Goal: Information Seeking & Learning: Find specific page/section

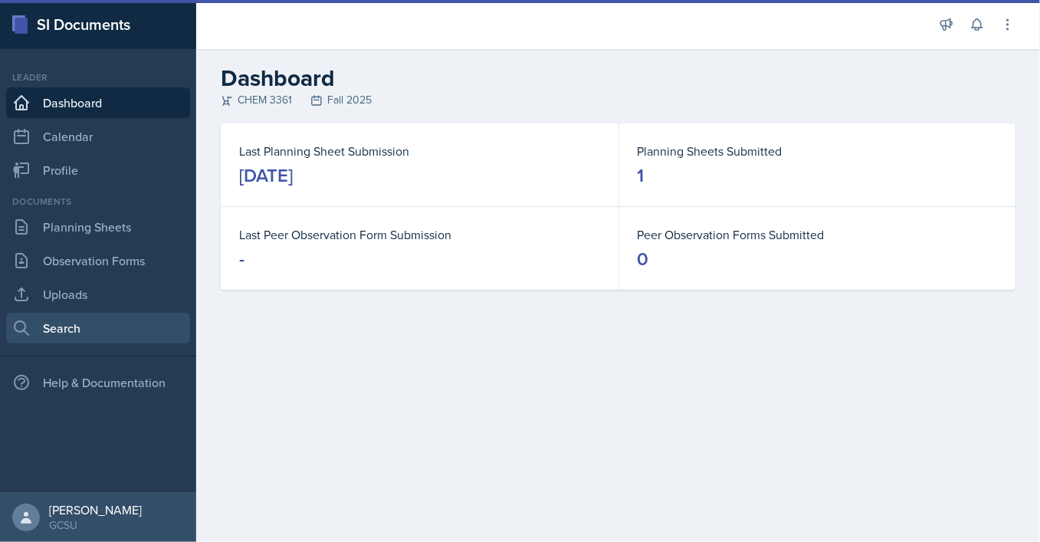
click at [85, 316] on link "Search" at bounding box center [98, 328] width 184 height 31
select select "all"
select select "1"
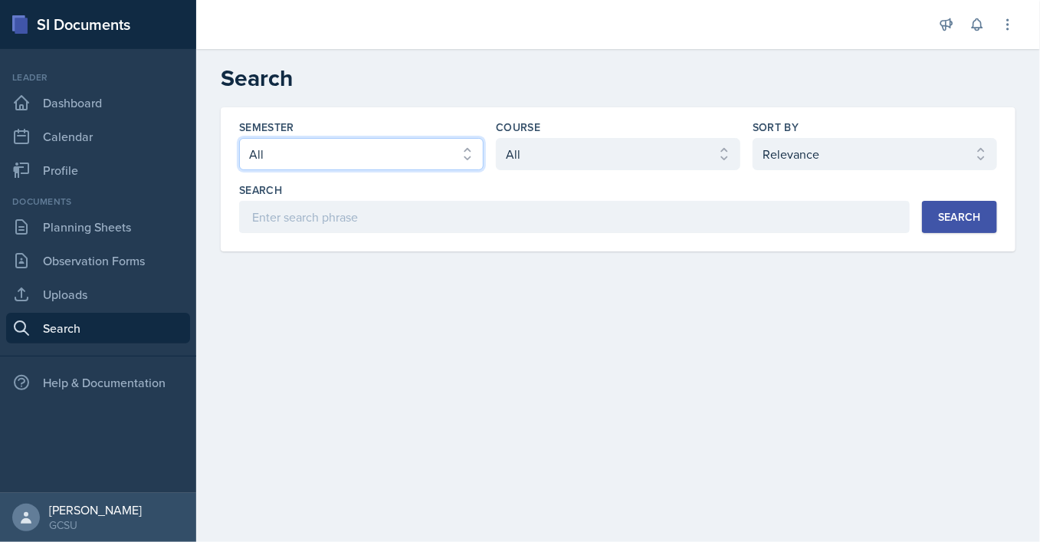
click at [239, 138] on select "Select semester All Fall 2025 Spring 2025 Fall 2024 Spring 2024 Fall 2023 Sprin…" at bounding box center [361, 154] width 244 height 32
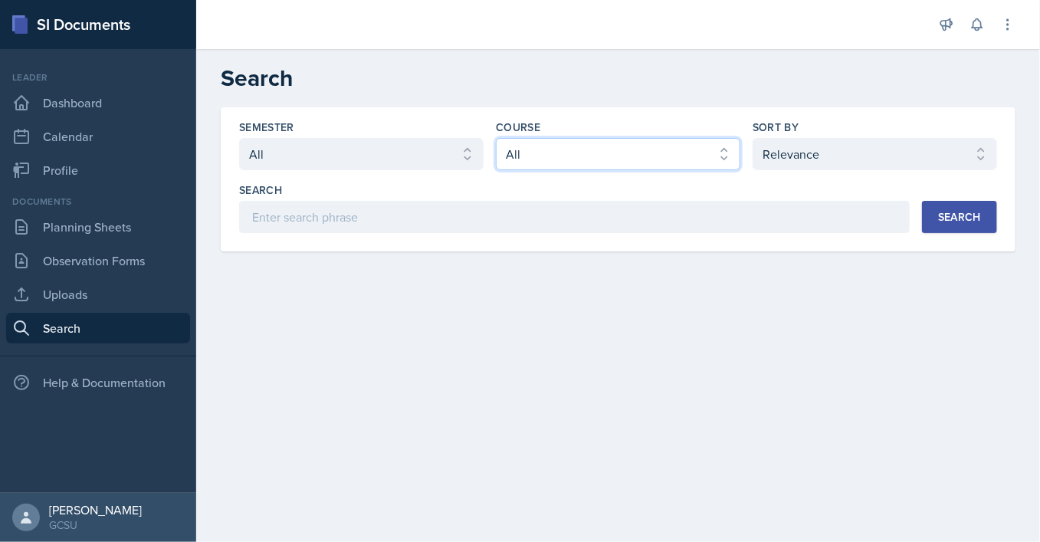
click at [496, 138] on select "Select course All ACCT 3101 ACCT 3102 ASTR 1000 BIOL 1100 BIOL 1107 BIOL 1108 B…" at bounding box center [618, 154] width 244 height 32
select select "b8b24a39-b8b2-4597-9e8c-92b6b9994cd0"
click option "CHEM 3361" at bounding box center [0, 0] width 0 height 0
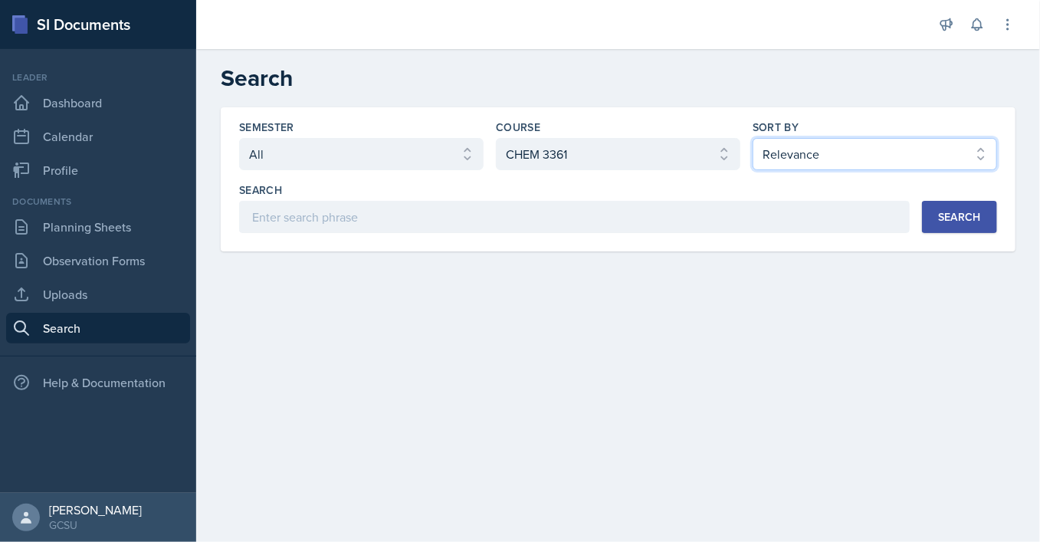
click at [752, 138] on select "Select sort by Relevance Document Date (Asc) Document Date (Desc)" at bounding box center [874, 154] width 244 height 32
click at [681, 329] on main "Search Semester Select semester All Fall 2025 Spring 2025 Fall 2024 Spring 2024…" at bounding box center [618, 295] width 844 height 493
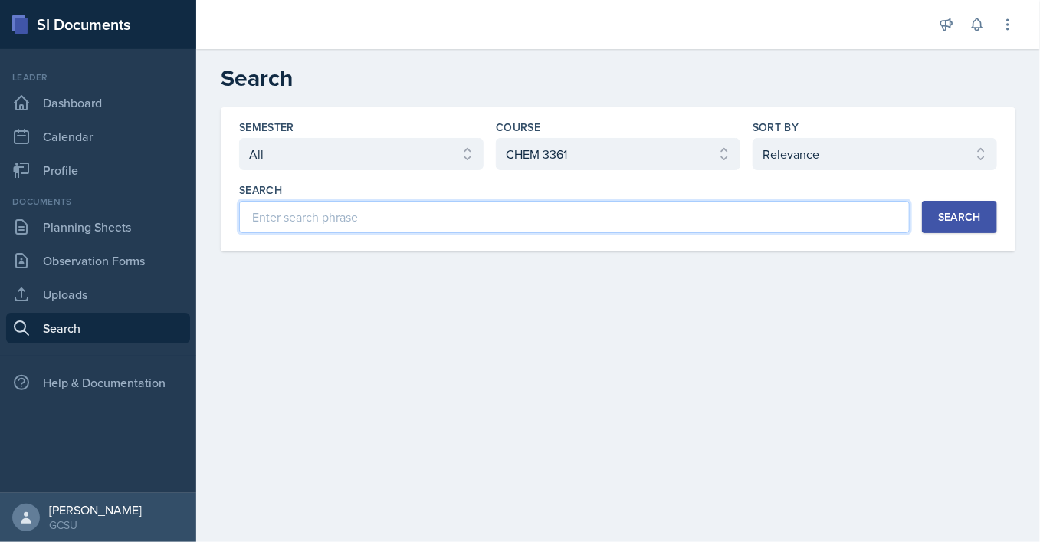
click at [852, 215] on input at bounding box center [574, 217] width 670 height 32
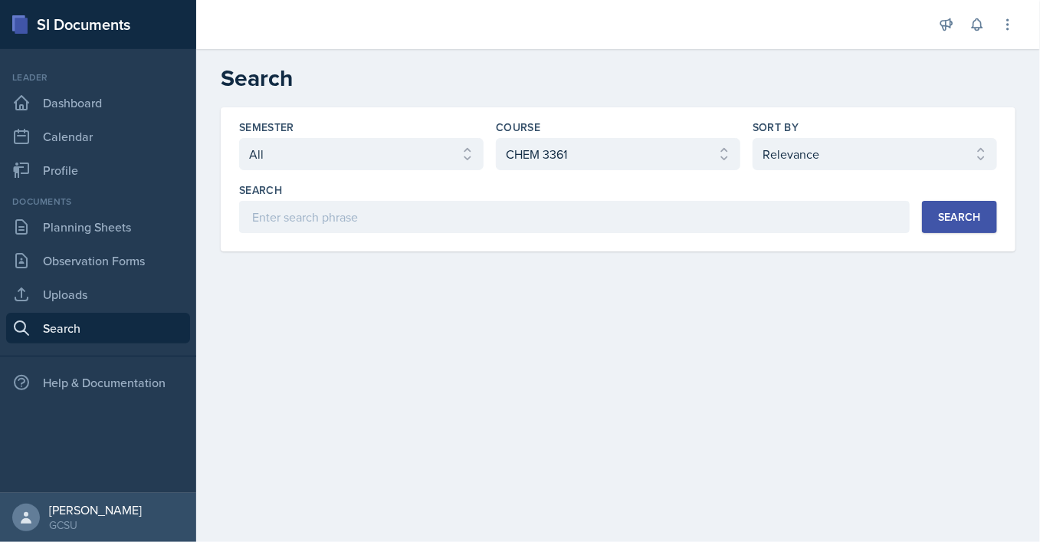
click at [943, 224] on button "Search" at bounding box center [959, 217] width 75 height 32
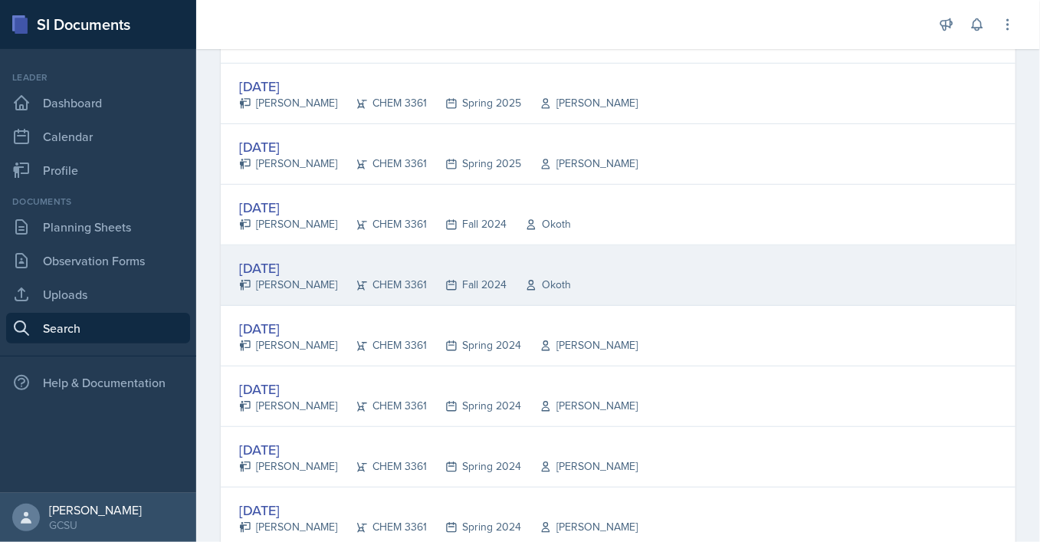
scroll to position [365, 0]
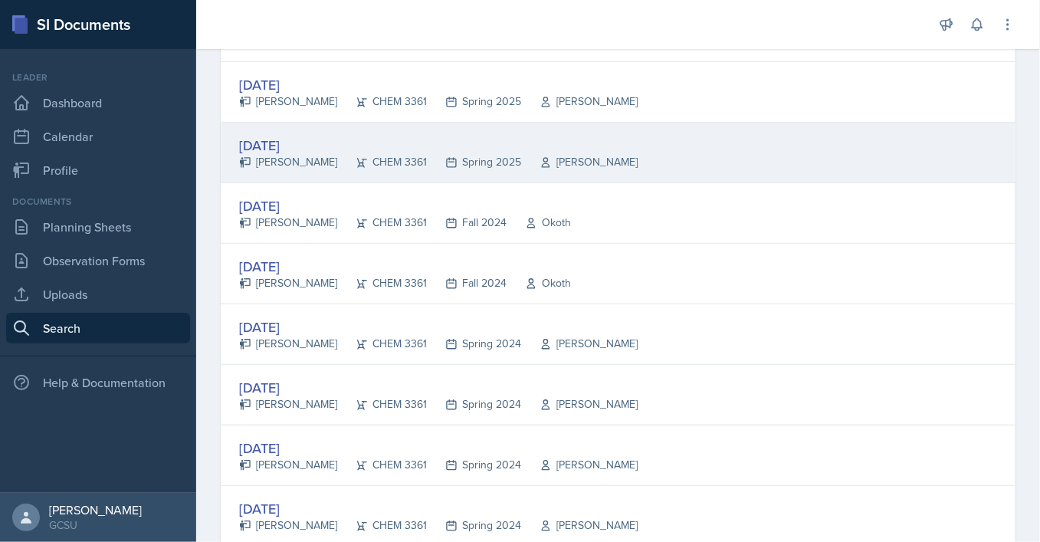
click at [293, 140] on div "[DATE]" at bounding box center [438, 145] width 398 height 21
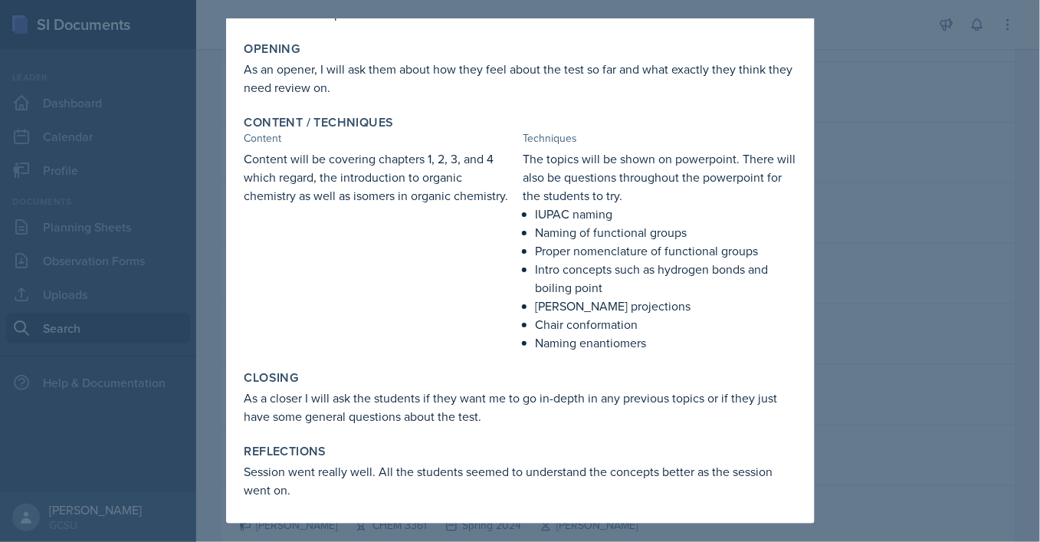
scroll to position [0, 0]
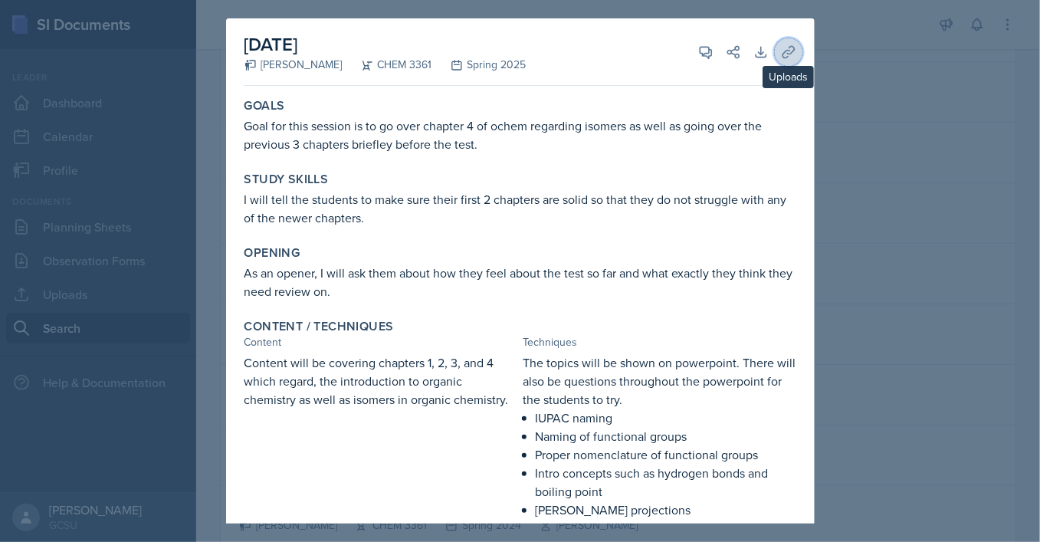
click at [778, 58] on button "Uploads" at bounding box center [789, 52] width 28 height 28
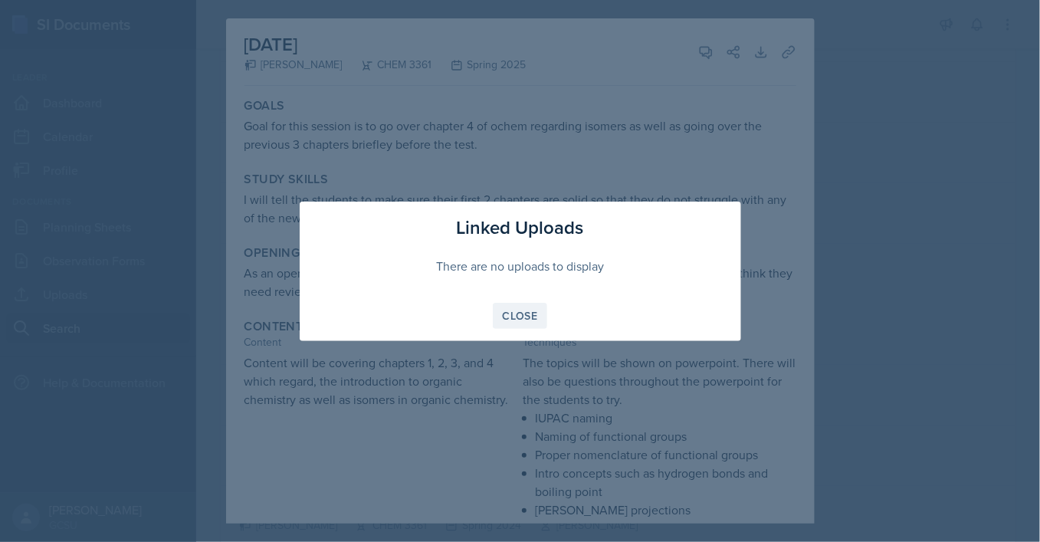
click at [519, 313] on div "Close" at bounding box center [520, 316] width 35 height 12
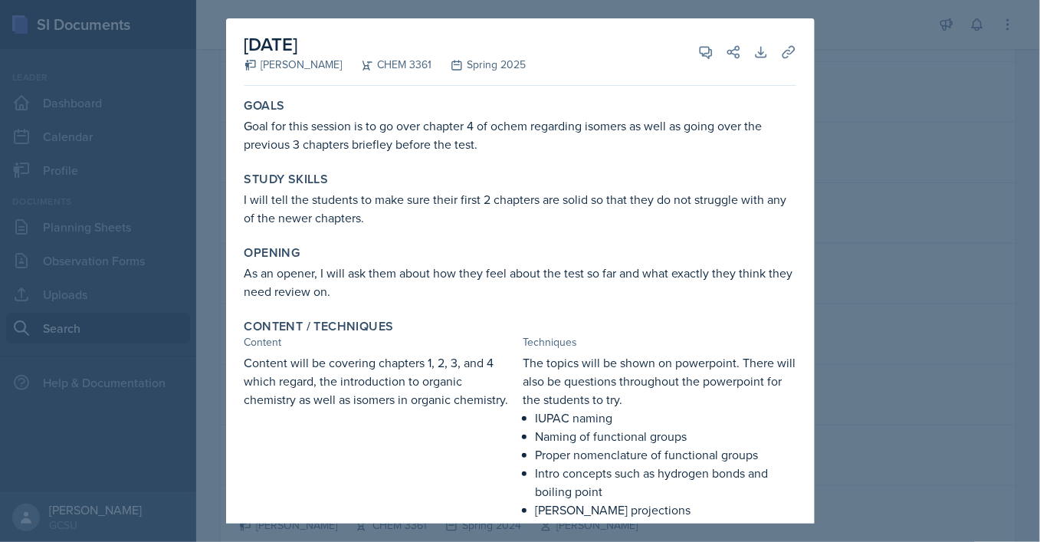
click at [863, 62] on div at bounding box center [520, 271] width 1040 height 542
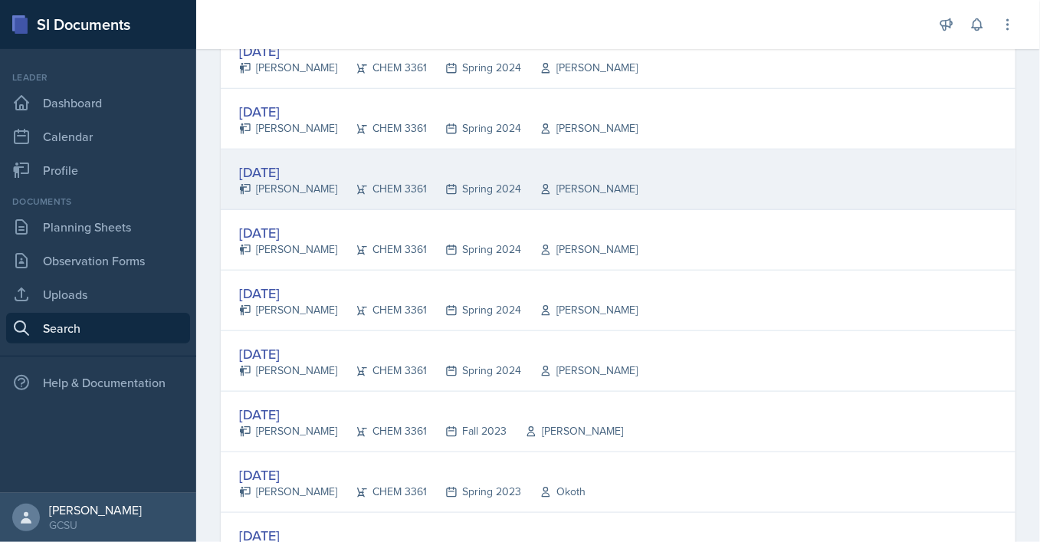
scroll to position [641, 0]
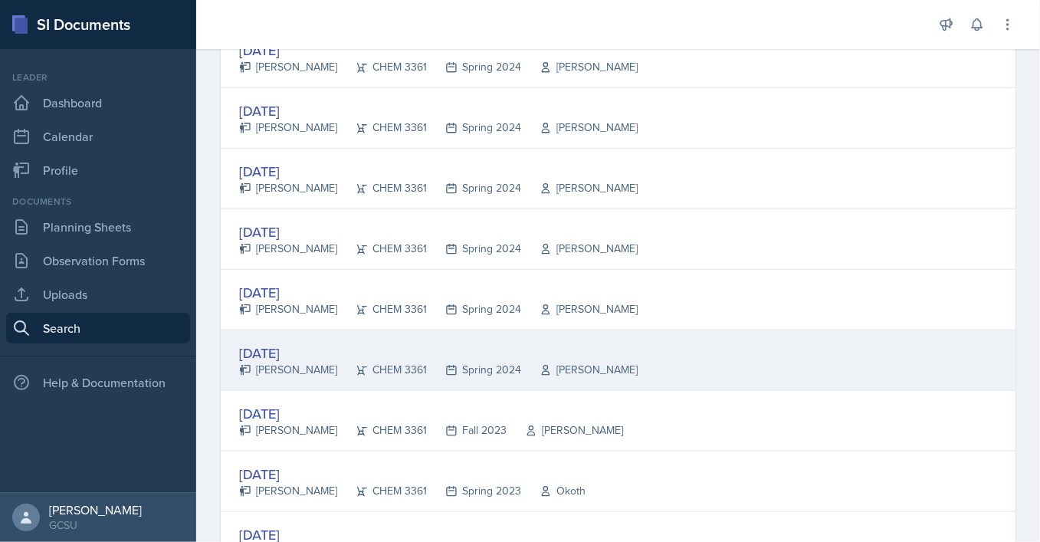
click at [290, 350] on div "[DATE]" at bounding box center [438, 352] width 398 height 21
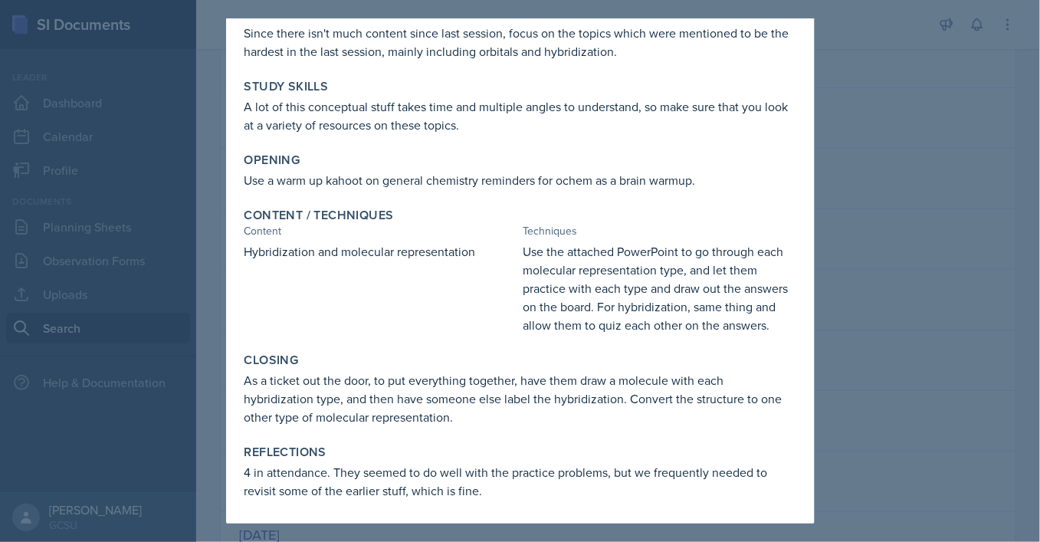
scroll to position [0, 0]
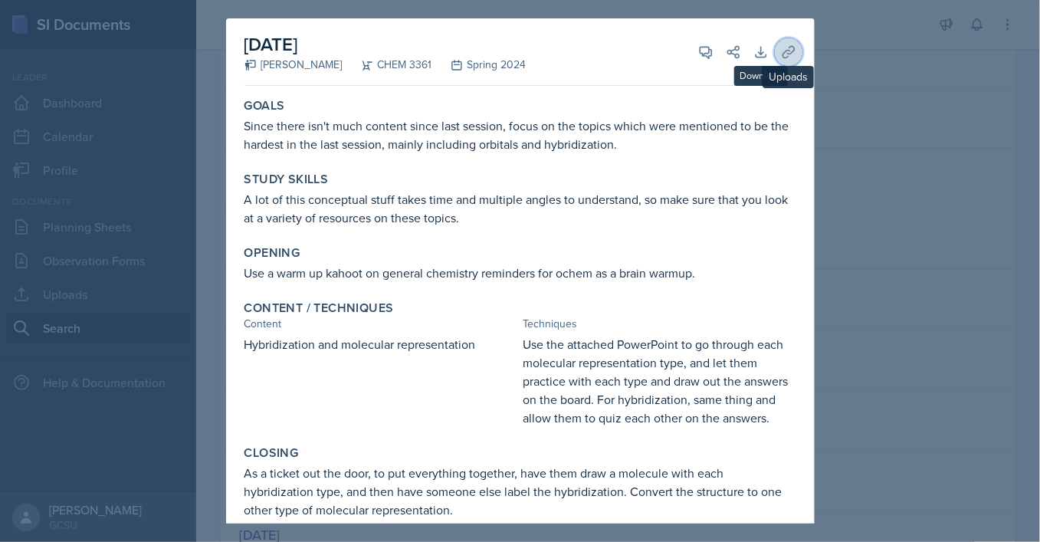
click at [778, 51] on button "Uploads" at bounding box center [789, 52] width 28 height 28
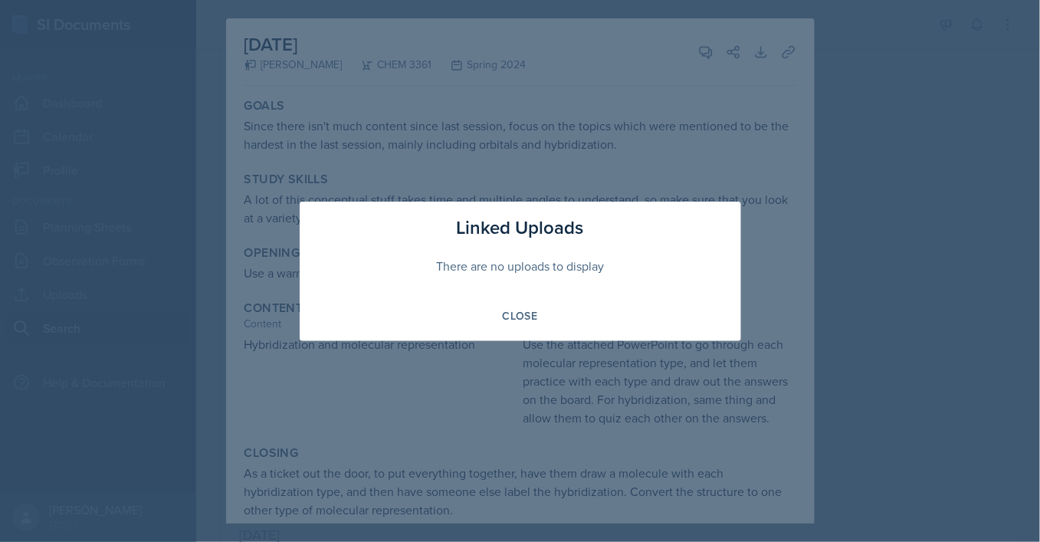
click at [683, 164] on div at bounding box center [520, 271] width 1040 height 542
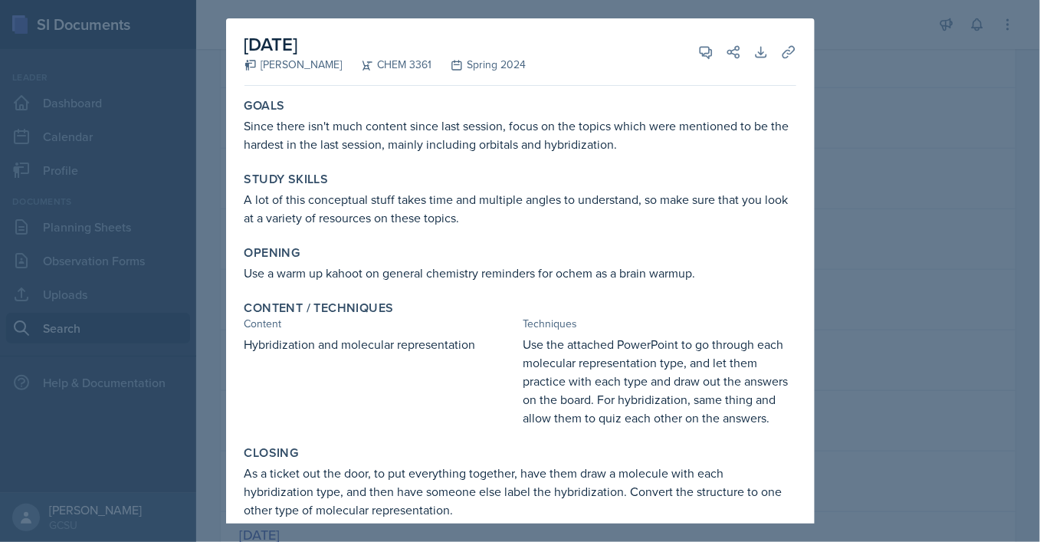
scroll to position [93, 0]
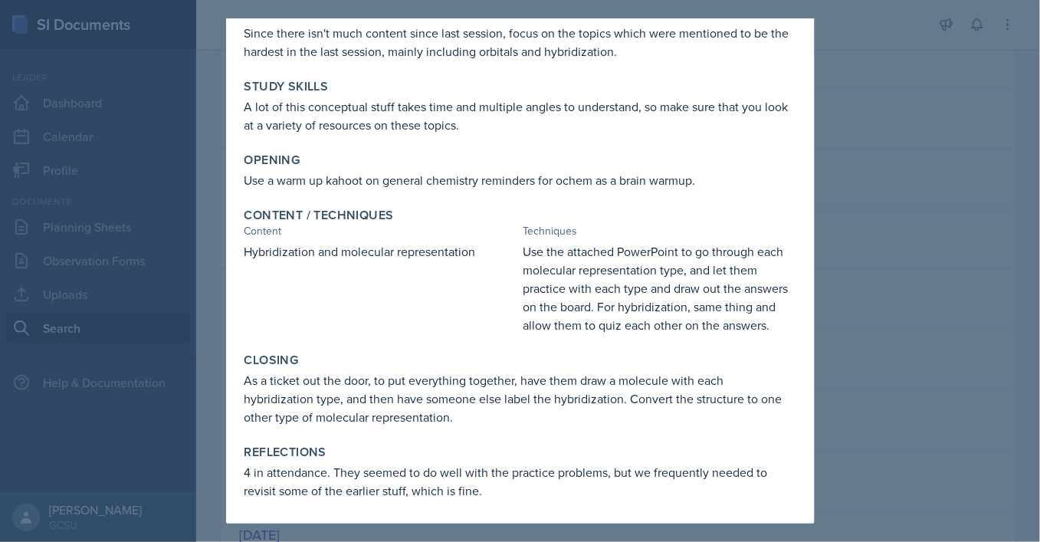
click at [856, 205] on div at bounding box center [520, 271] width 1040 height 542
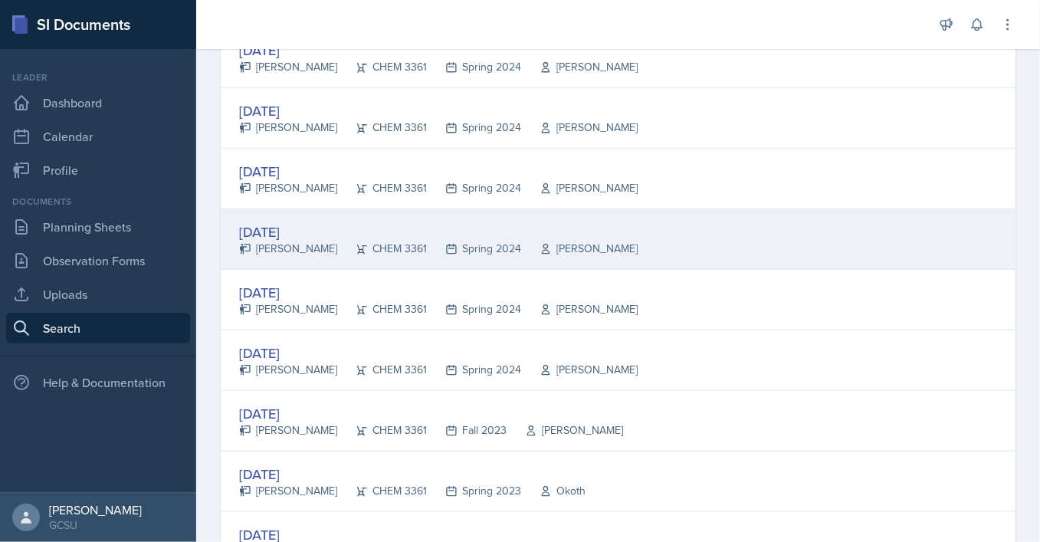
click at [293, 236] on div "[DATE]" at bounding box center [438, 231] width 398 height 21
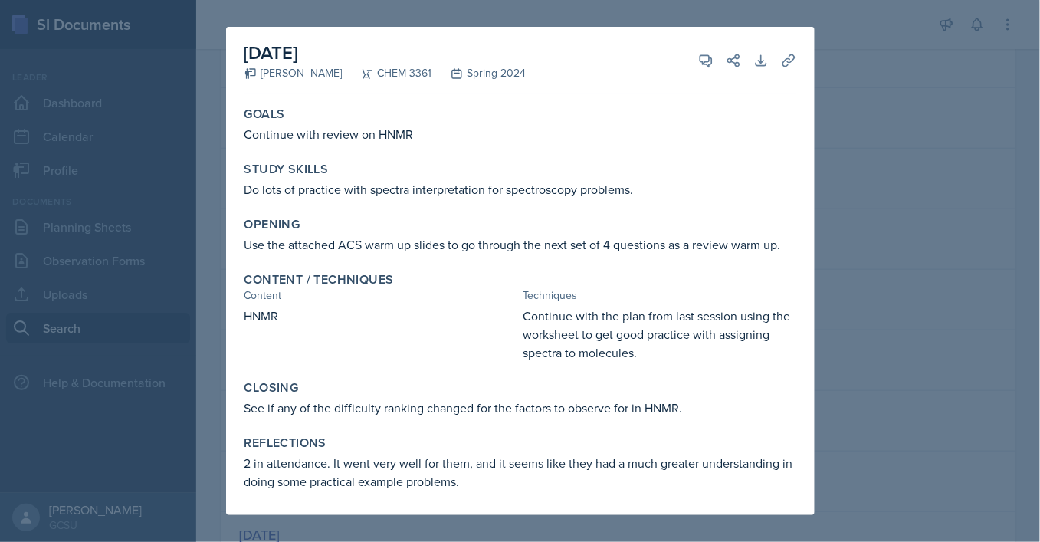
click at [906, 182] on div at bounding box center [520, 271] width 1040 height 542
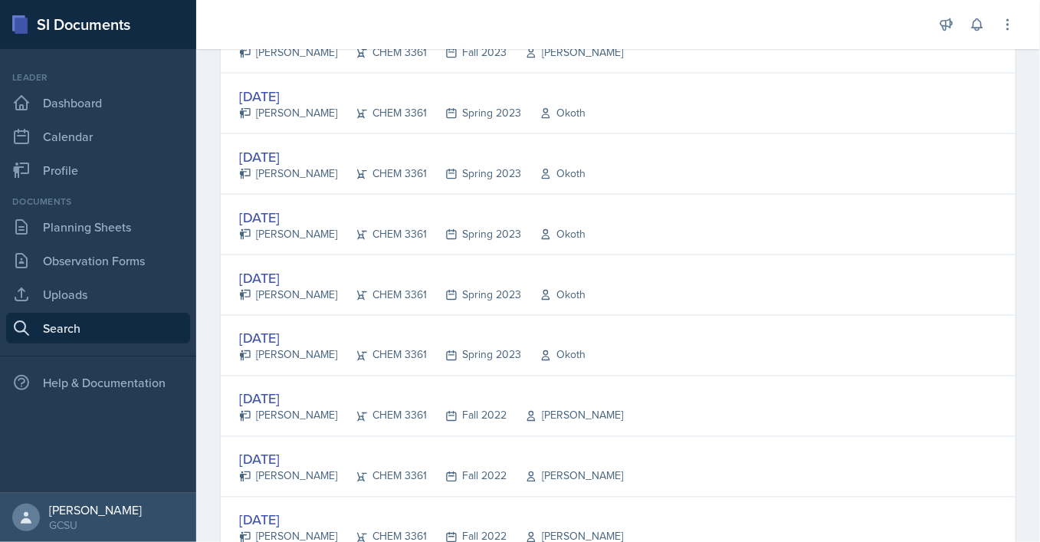
scroll to position [1020, 0]
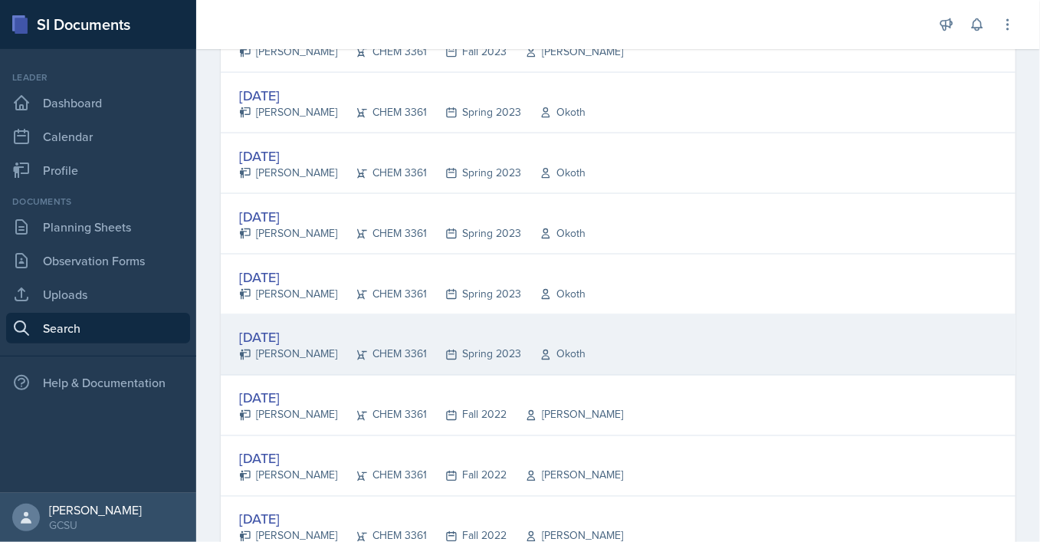
click at [269, 336] on div "[DATE]" at bounding box center [412, 337] width 346 height 21
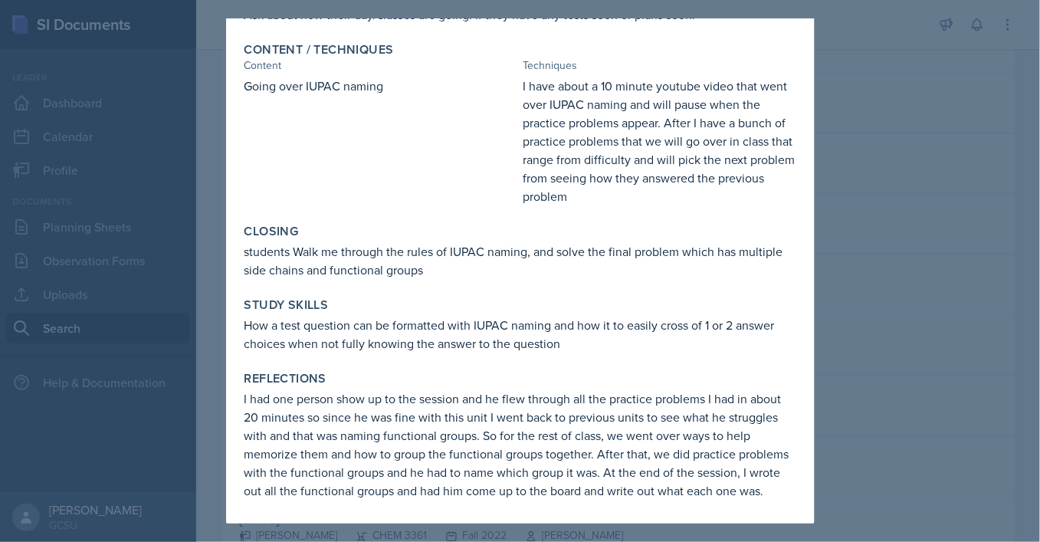
scroll to position [0, 0]
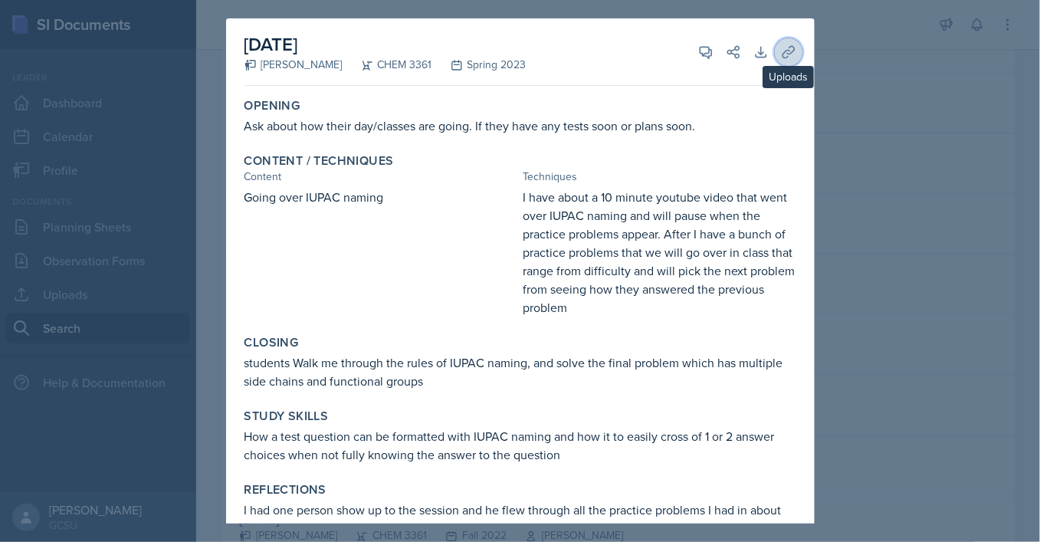
click at [785, 57] on icon at bounding box center [787, 51] width 11 height 11
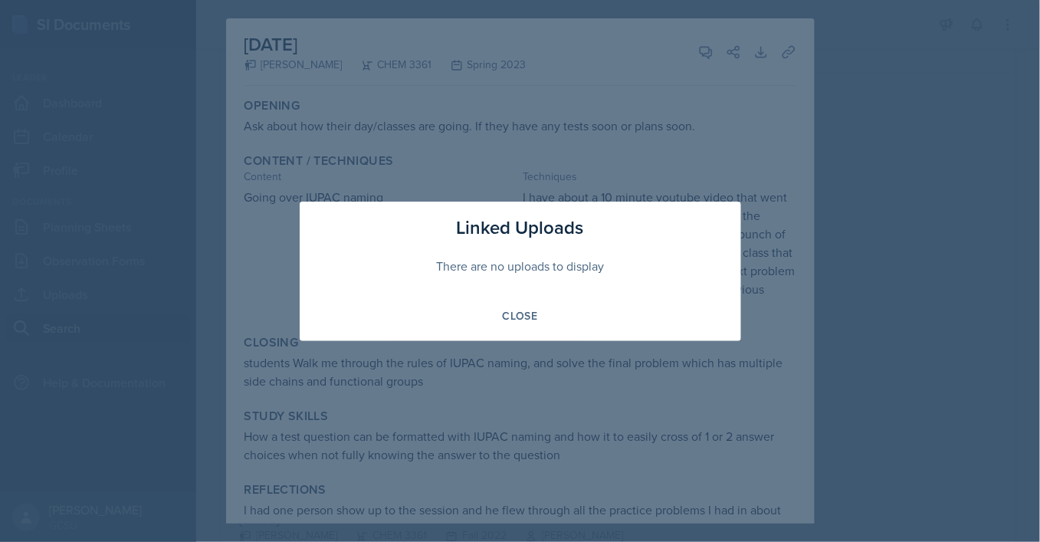
click at [846, 270] on div at bounding box center [520, 271] width 1040 height 542
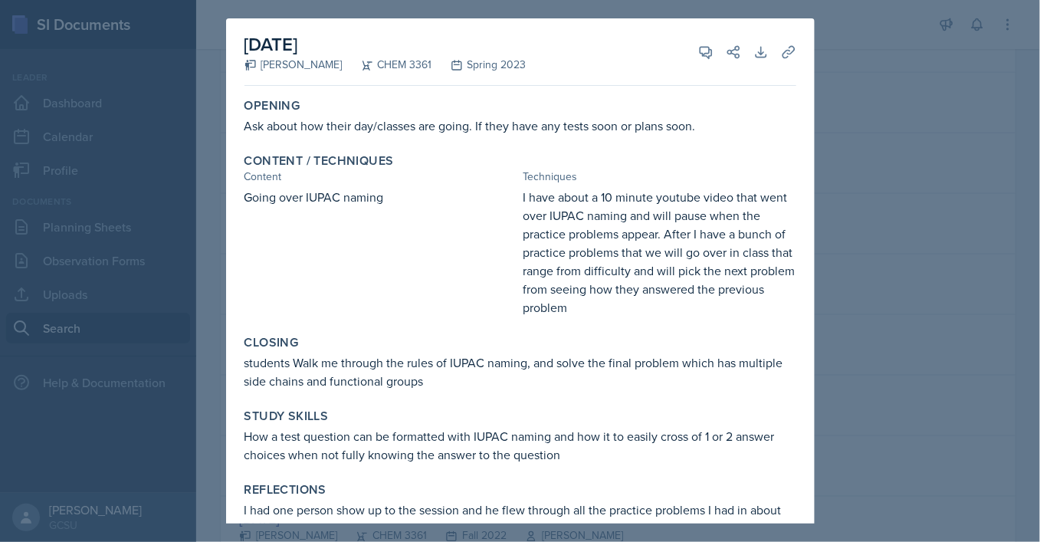
click at [965, 200] on div at bounding box center [520, 271] width 1040 height 542
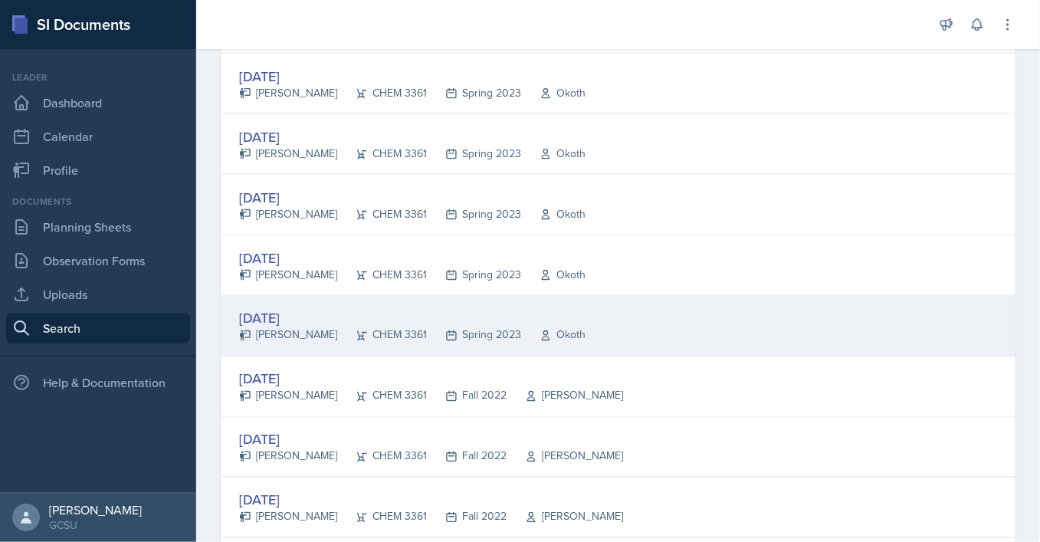
scroll to position [1043, 0]
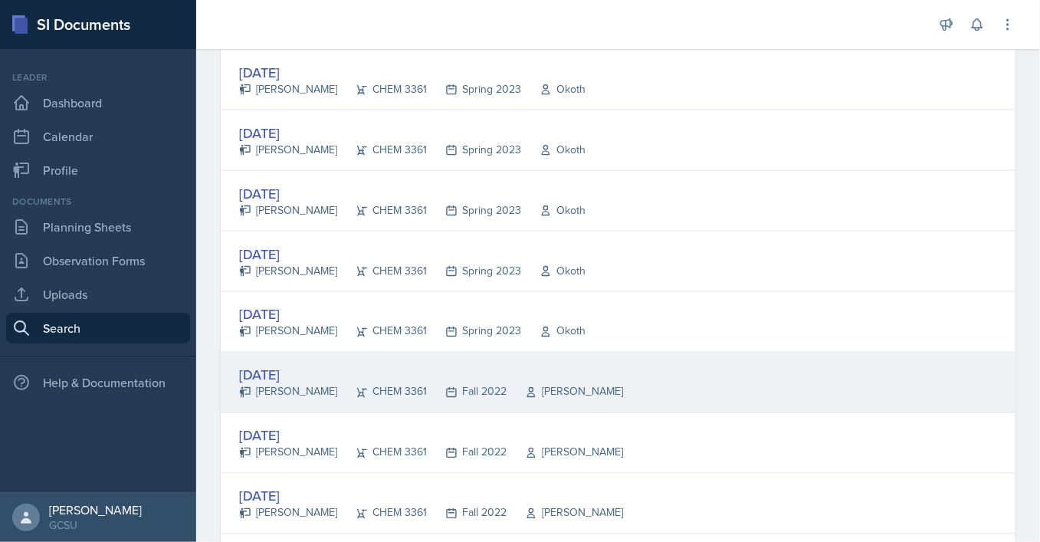
click at [274, 365] on div "[DATE]" at bounding box center [431, 375] width 384 height 21
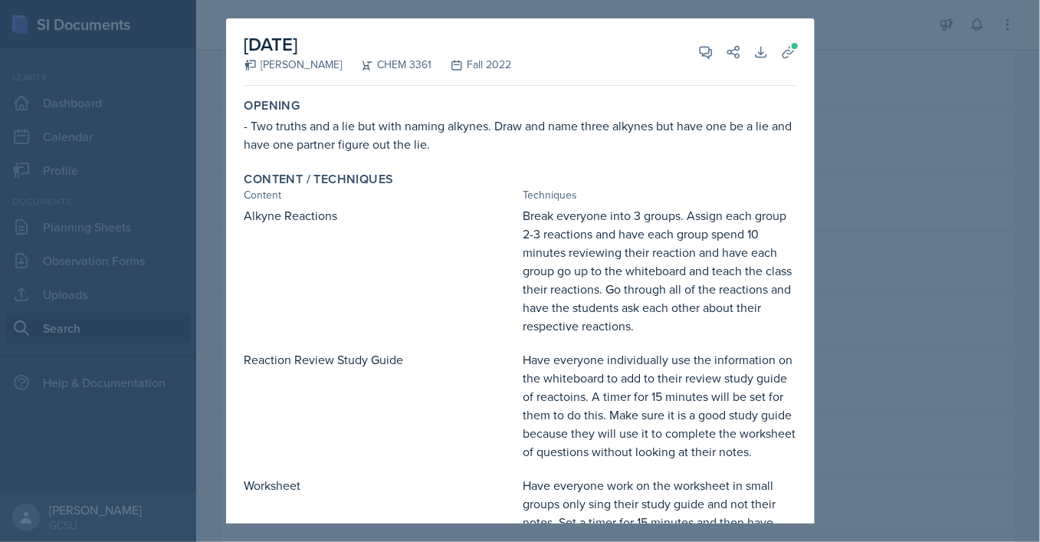
click at [835, 260] on div at bounding box center [520, 271] width 1040 height 542
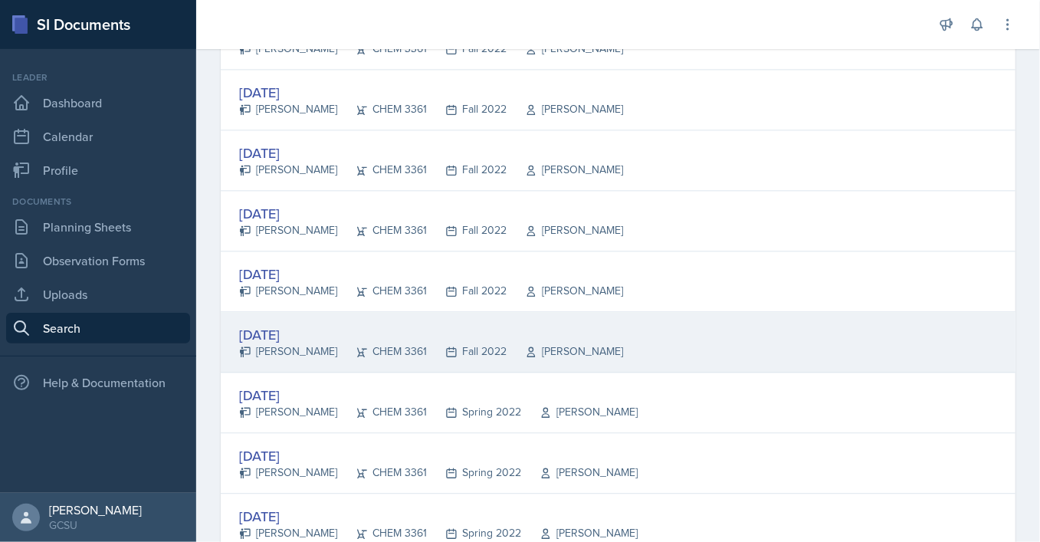
scroll to position [1569, 0]
click at [270, 332] on div "[DATE]" at bounding box center [431, 333] width 384 height 21
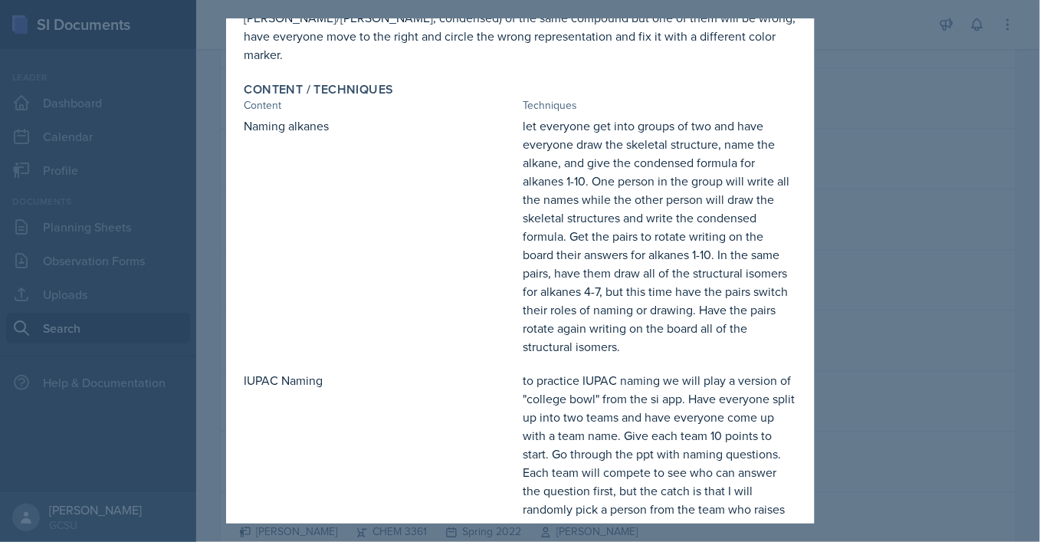
scroll to position [0, 0]
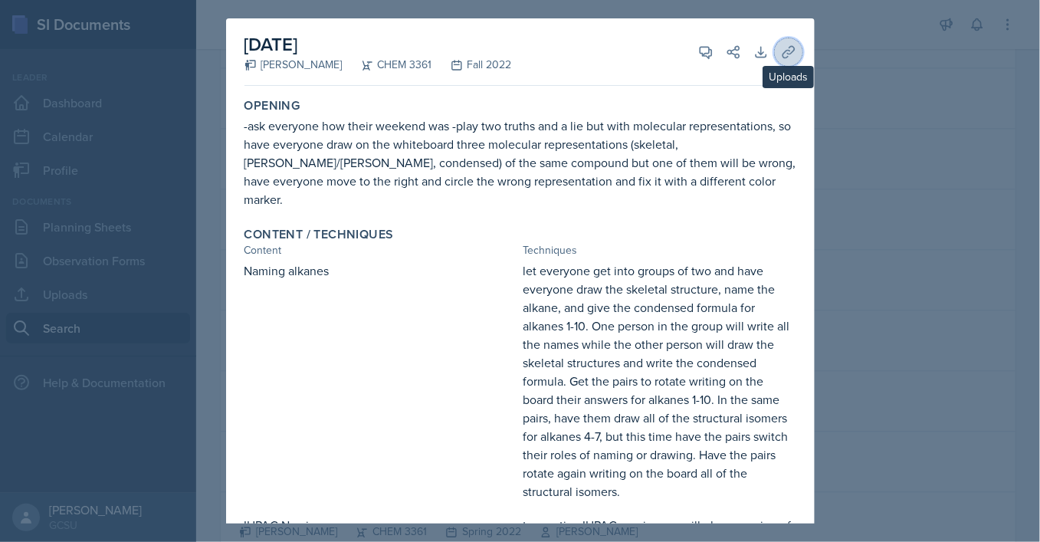
click at [780, 61] on button "Uploads" at bounding box center [789, 52] width 28 height 28
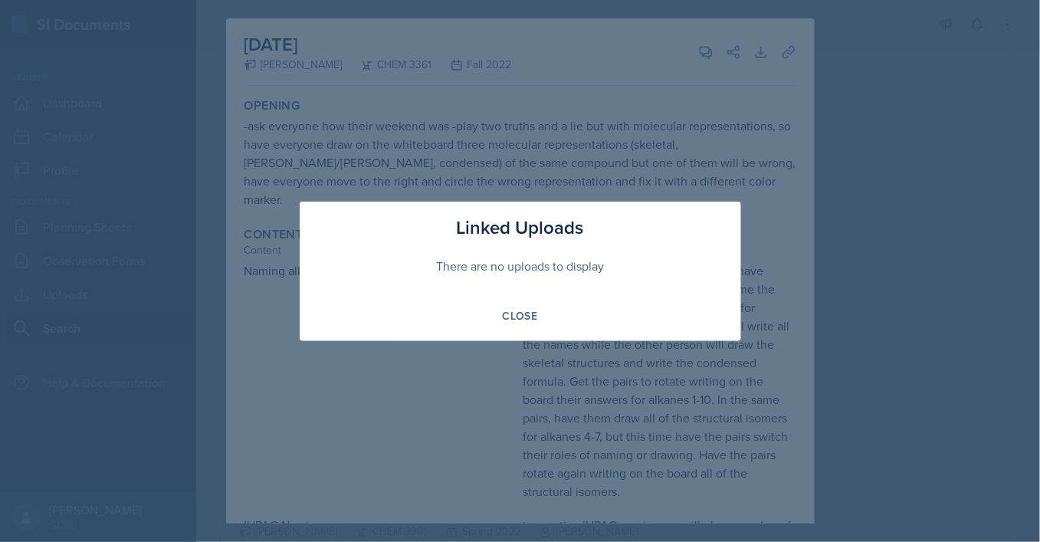
click at [745, 294] on div at bounding box center [520, 271] width 1040 height 542
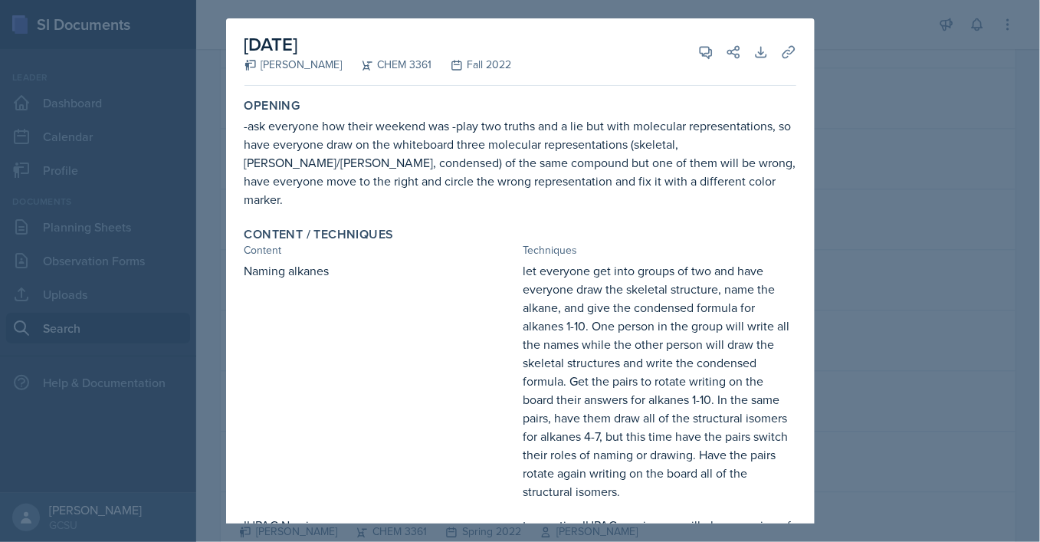
click at [858, 262] on div at bounding box center [520, 271] width 1040 height 542
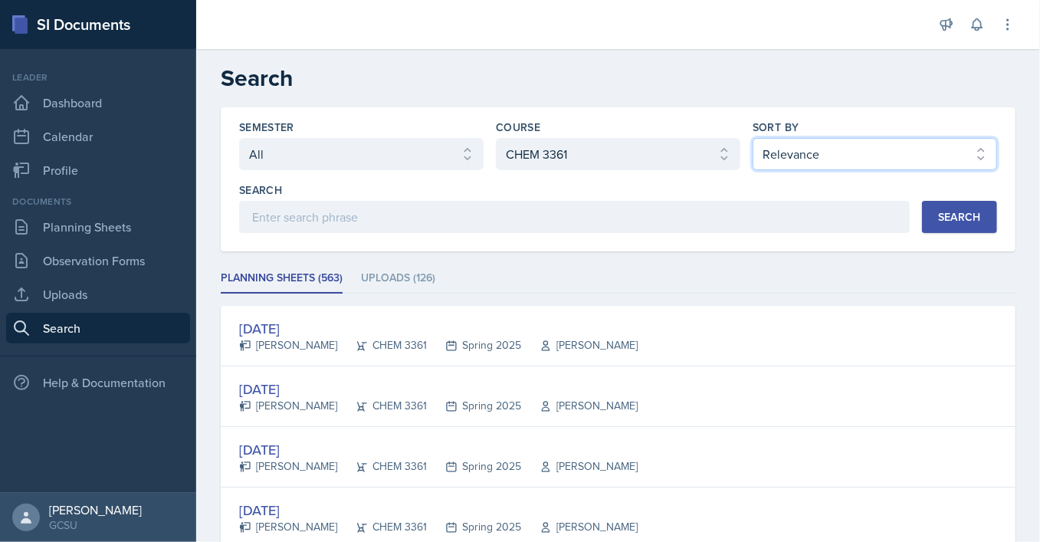
click at [752, 138] on select "Select sort by Relevance Document Date (Asc) Document Date (Desc)" at bounding box center [874, 154] width 244 height 32
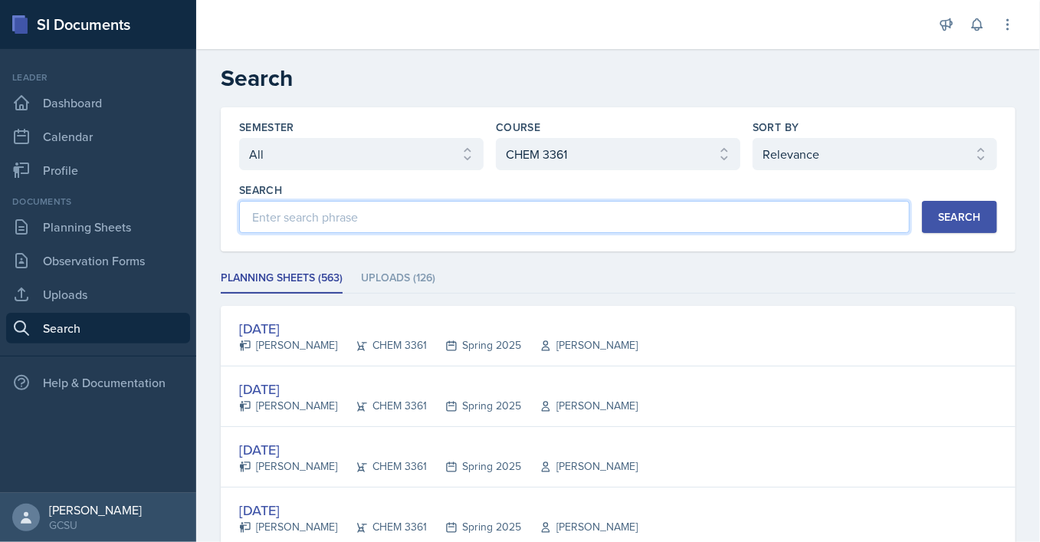
click at [644, 221] on input at bounding box center [574, 217] width 670 height 32
type input "uploads"
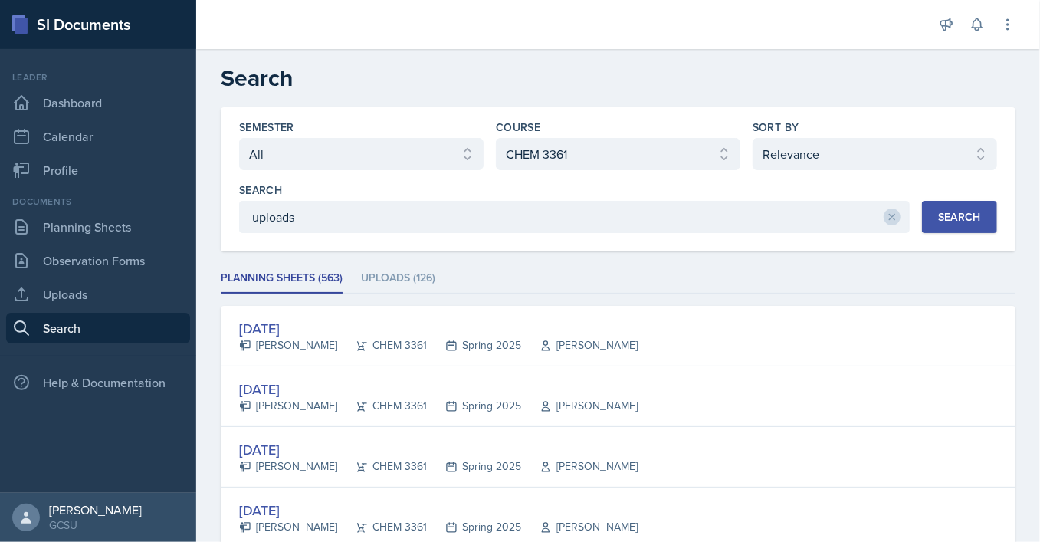
click at [953, 205] on button "Search" at bounding box center [959, 217] width 75 height 32
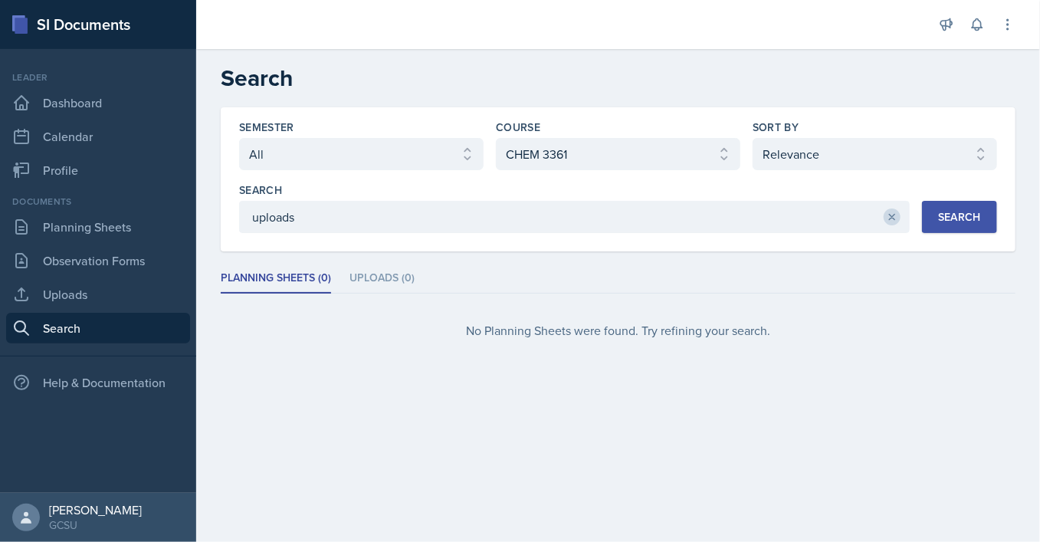
click at [890, 215] on icon at bounding box center [891, 217] width 5 height 5
click at [939, 220] on div "Search" at bounding box center [959, 217] width 43 height 12
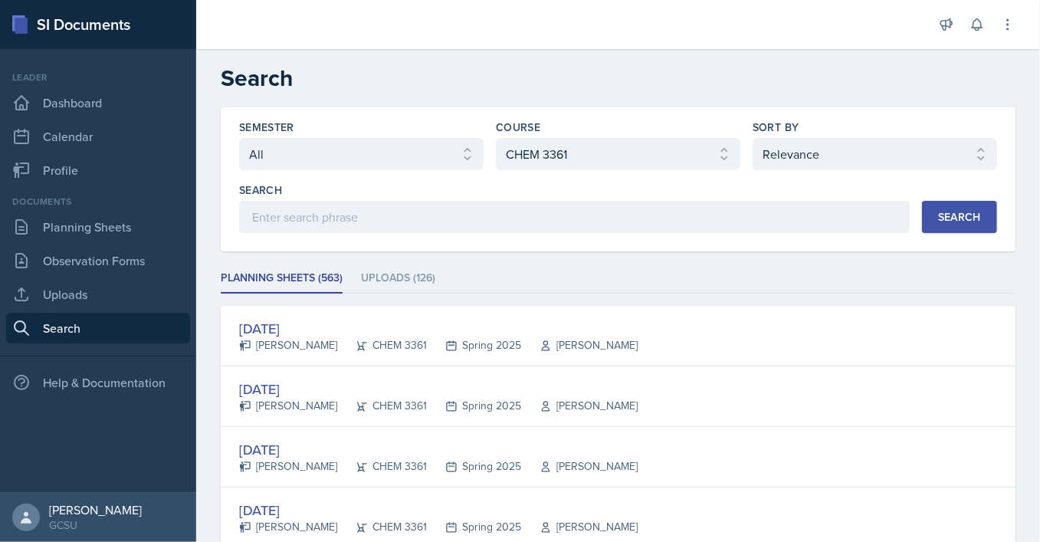
click at [359, 279] on ul "Planning Sheets (563) Uploads (126)" at bounding box center [618, 279] width 794 height 30
click at [397, 274] on li "Uploads (126)" at bounding box center [398, 279] width 74 height 30
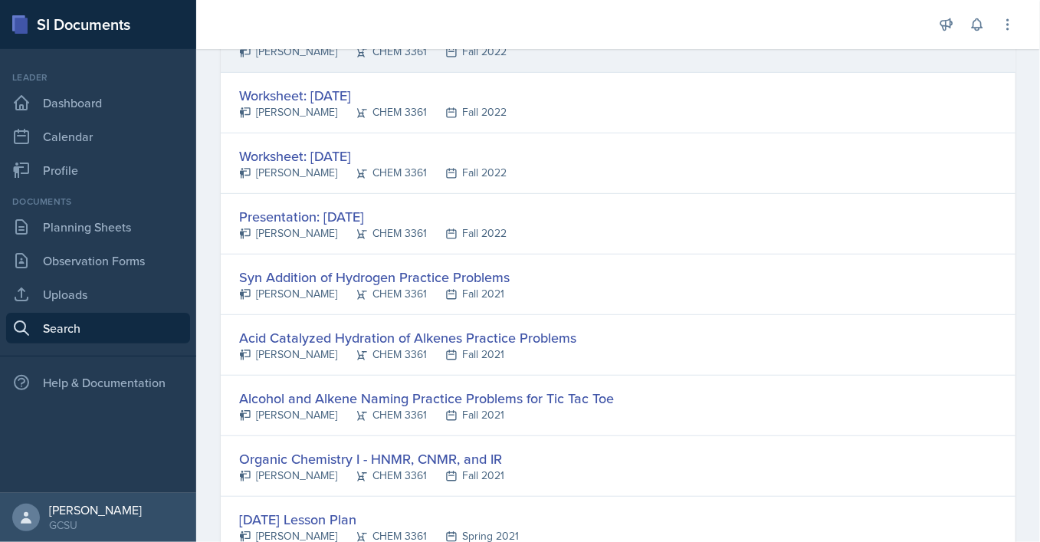
scroll to position [295, 0]
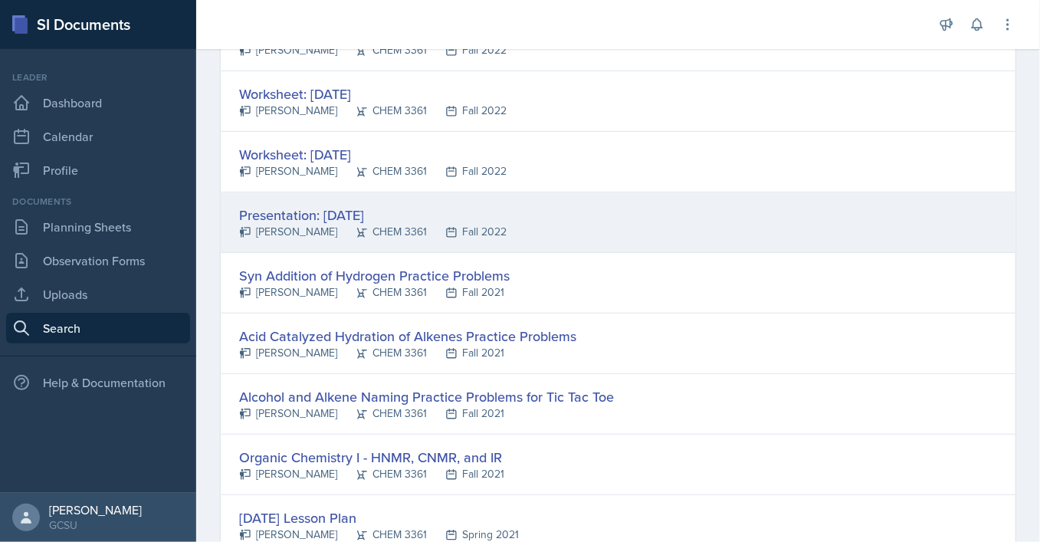
click at [319, 209] on div "Presentation: [DATE]" at bounding box center [372, 215] width 267 height 21
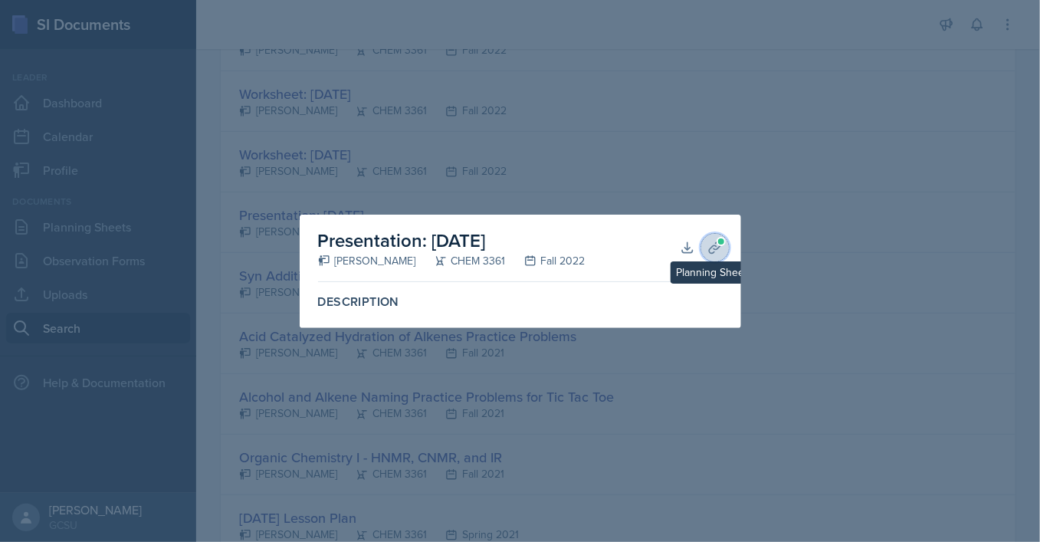
click at [717, 244] on span at bounding box center [720, 241] width 9 height 9
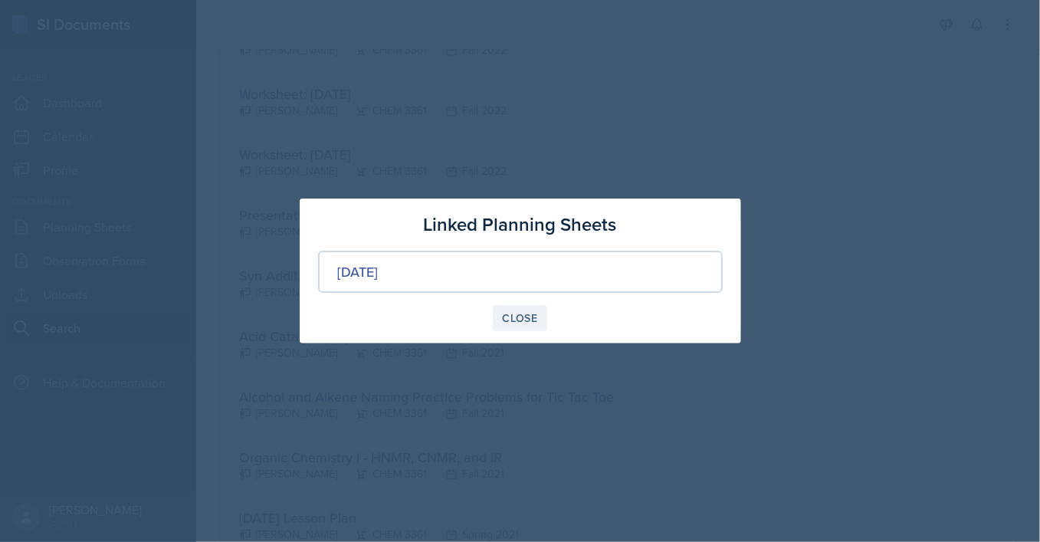
click at [513, 318] on div "Close" at bounding box center [520, 318] width 35 height 12
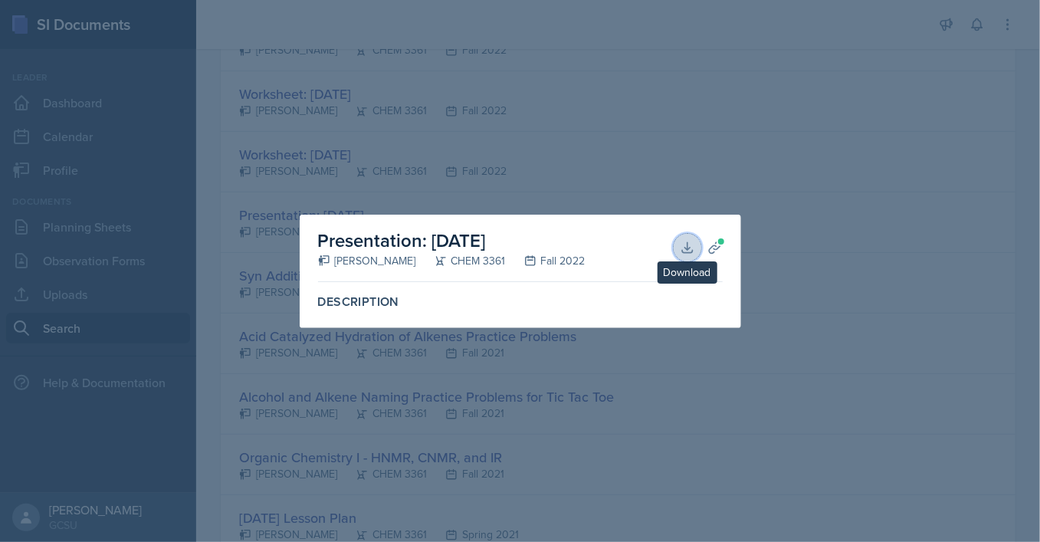
click at [689, 250] on icon at bounding box center [687, 247] width 15 height 15
